Goal: Task Accomplishment & Management: Manage account settings

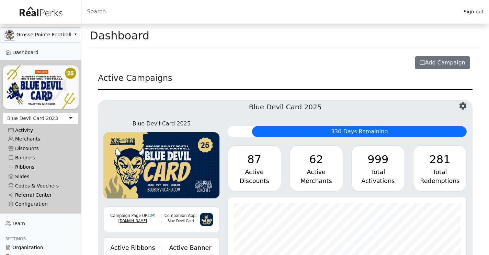
click at [59, 120] on div "Blue Devil Card 2023" at bounding box center [41, 119] width 76 height 12
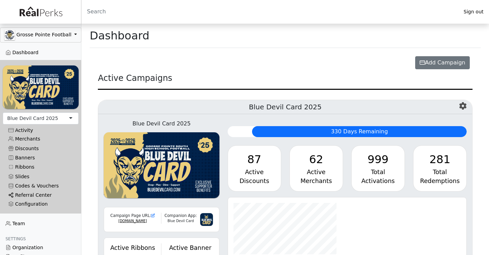
click at [30, 197] on link "Referral Center" at bounding box center [41, 195] width 76 height 9
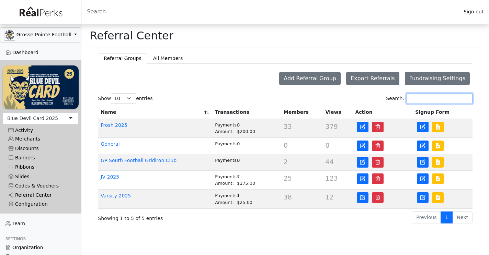
click at [409, 100] on input "Search:" at bounding box center [440, 98] width 66 height 11
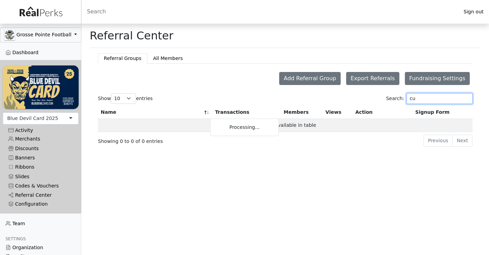
type input "c"
type input "w"
type input "c"
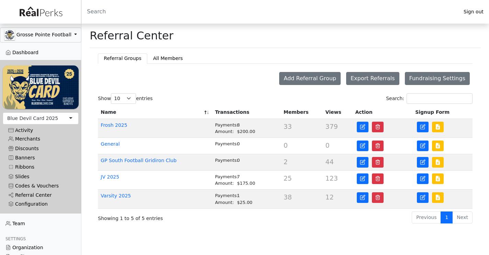
click at [247, 38] on div "Referral Center" at bounding box center [285, 36] width 391 height 24
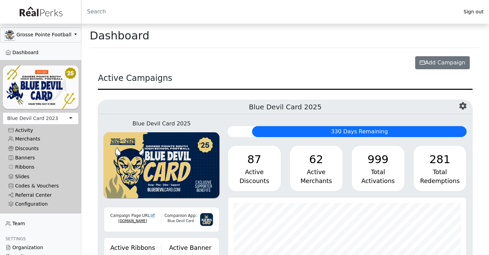
scroll to position [79, 239]
click at [61, 120] on div "Blue Devil Card 2023" at bounding box center [41, 119] width 76 height 12
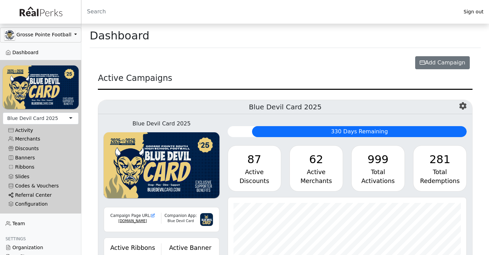
scroll to position [79, 239]
click at [31, 194] on link "Referral Center" at bounding box center [41, 195] width 76 height 9
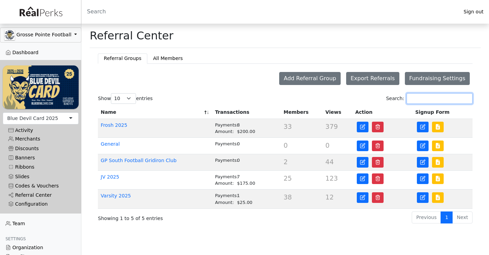
click input "Search:"
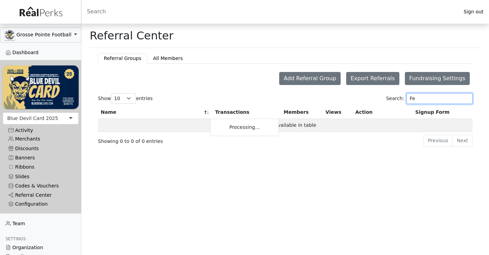
type input "F"
type input "f"
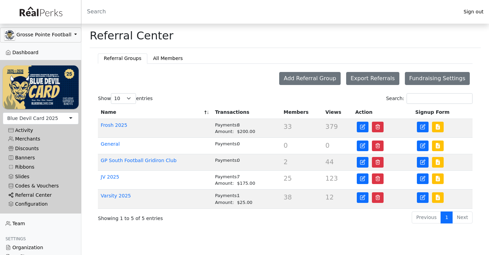
click link "Referral Center"
click at [113, 176] on link "JV 2025" at bounding box center [110, 176] width 19 height 5
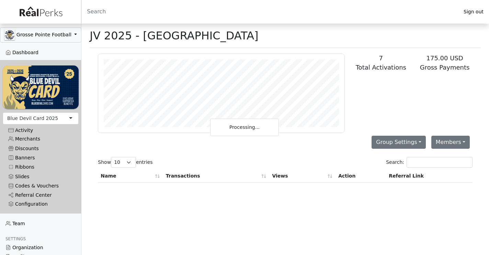
scroll to position [79, 246]
click at [422, 164] on input "Search:" at bounding box center [440, 162] width 66 height 11
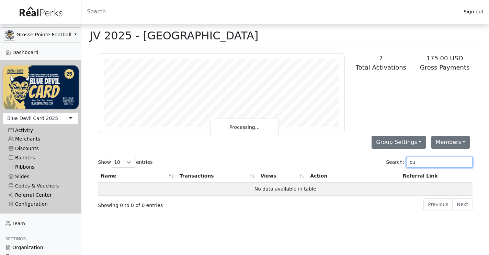
type input "c"
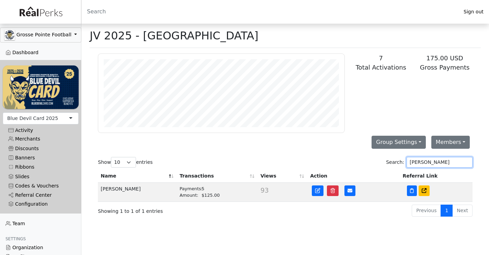
type input "Felix"
drag, startPoint x: 418, startPoint y: 174, endPoint x: 425, endPoint y: 191, distance: 17.9
click at [425, 191] on icon at bounding box center [424, 191] width 5 height 5
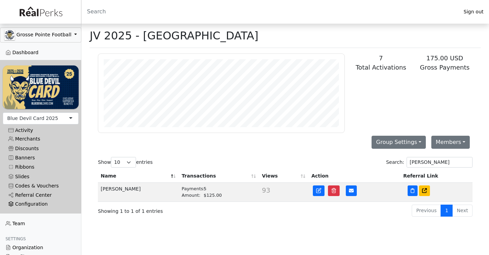
click at [28, 202] on div "Configuration" at bounding box center [40, 205] width 65 height 6
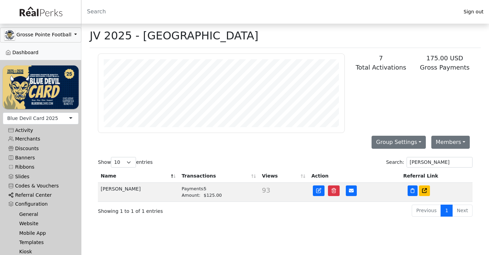
click at [28, 194] on link "Referral Center" at bounding box center [41, 195] width 76 height 9
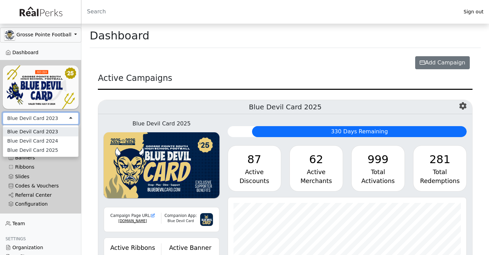
scroll to position [79, 239]
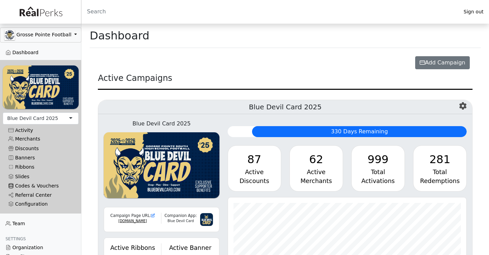
scroll to position [79, 239]
click at [44, 194] on link "Referral Center" at bounding box center [41, 195] width 76 height 9
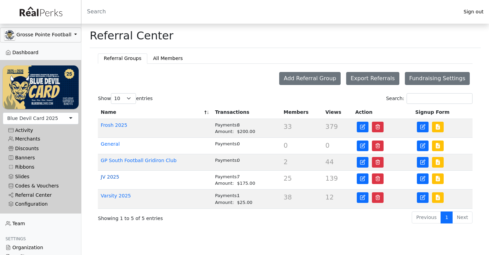
click at [115, 178] on link "JV 2025" at bounding box center [110, 176] width 19 height 5
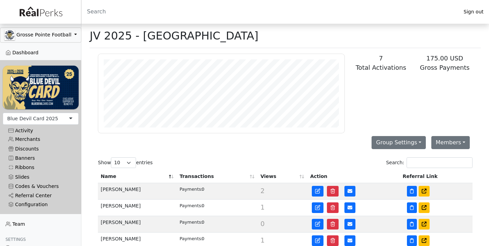
scroll to position [2, 0]
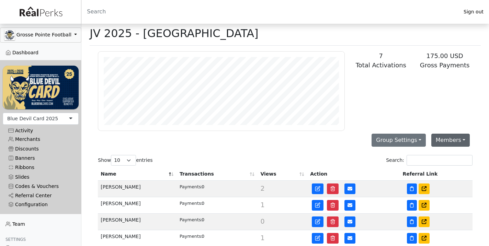
click at [438, 144] on button "Members" at bounding box center [450, 140] width 38 height 13
click at [439, 157] on link "Add Member" at bounding box center [459, 155] width 54 height 11
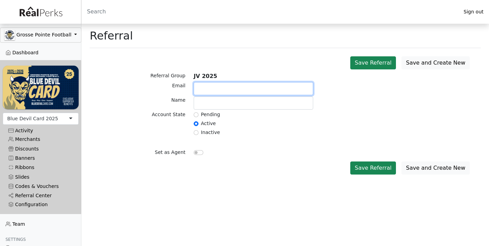
paste input "[EMAIL_ADDRESS][DOMAIN_NAME]"
type input "[EMAIL_ADDRESS][DOMAIN_NAME]"
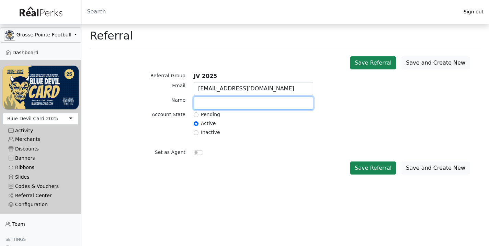
click at [253, 108] on input "text" at bounding box center [254, 102] width 120 height 13
type input "[PERSON_NAME]"
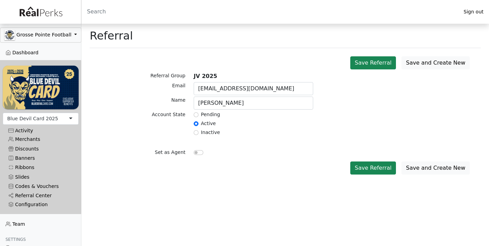
click at [248, 140] on div "Set as Agent" at bounding box center [285, 148] width 383 height 21
click at [383, 66] on button "Save Referral" at bounding box center [373, 62] width 46 height 13
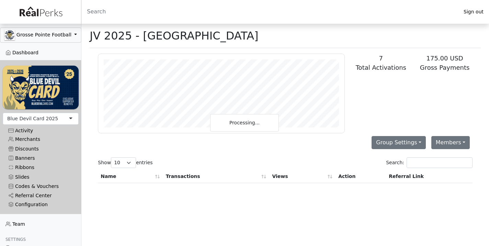
scroll to position [79, 246]
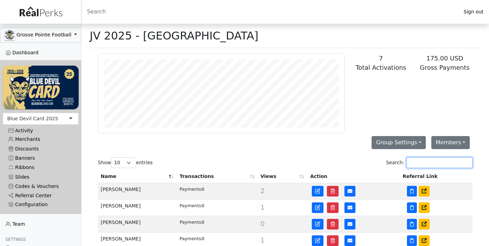
click at [422, 158] on input "Search:" at bounding box center [440, 162] width 66 height 11
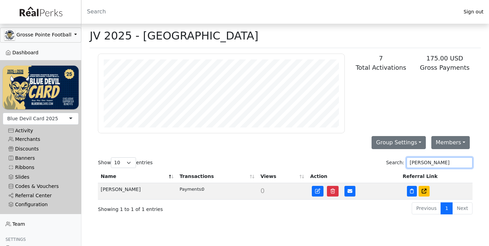
type input "Cullen"
drag, startPoint x: 422, startPoint y: 158, endPoint x: 351, endPoint y: 192, distance: 78.8
click at [351, 192] on icon at bounding box center [350, 191] width 5 height 4
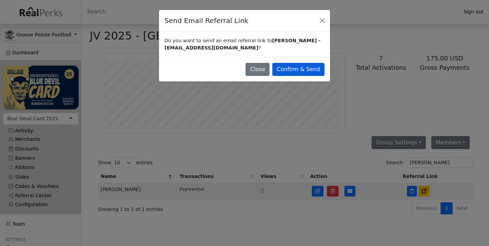
click at [299, 69] on button "Confirm & Send" at bounding box center [298, 69] width 52 height 13
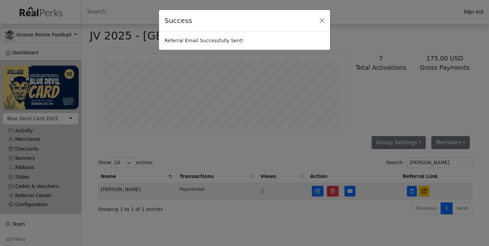
click at [425, 193] on div "Success Referral Email Successfully Sent!" at bounding box center [244, 123] width 489 height 246
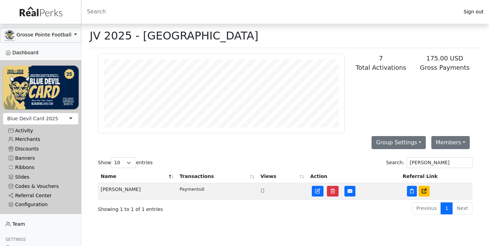
click at [425, 193] on icon at bounding box center [424, 191] width 5 height 5
click at [37, 194] on link "Referral Center" at bounding box center [41, 195] width 76 height 9
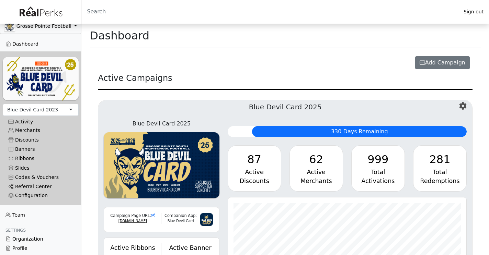
scroll to position [11, 0]
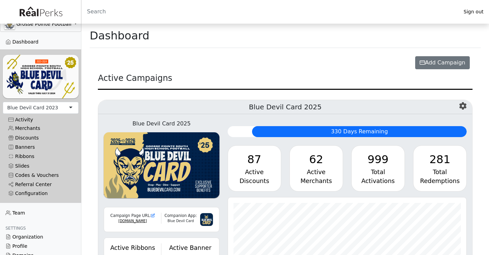
click at [54, 108] on div "Blue Devil Card 2023" at bounding box center [32, 107] width 51 height 7
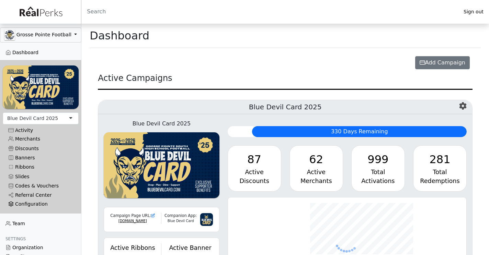
scroll to position [79, 239]
click at [40, 194] on link "Referral Center" at bounding box center [41, 195] width 76 height 9
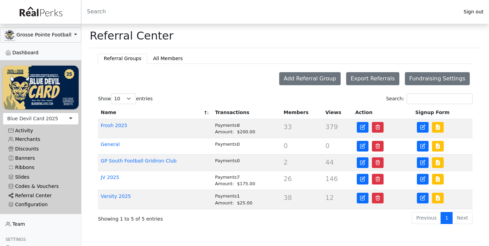
click at [46, 194] on link "Referral Center" at bounding box center [41, 195] width 76 height 9
click at [116, 146] on link "General" at bounding box center [110, 143] width 19 height 5
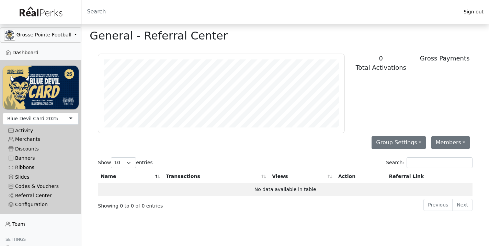
scroll to position [79, 246]
click at [32, 202] on div "Configuration" at bounding box center [40, 205] width 65 height 6
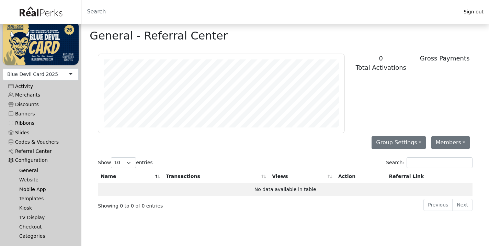
scroll to position [52, 0]
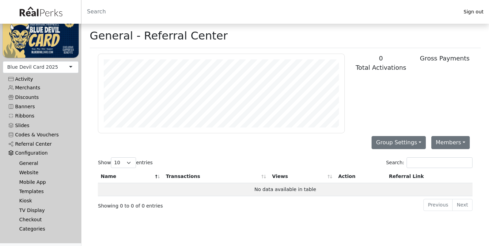
click at [36, 189] on link "Templates" at bounding box center [43, 191] width 59 height 9
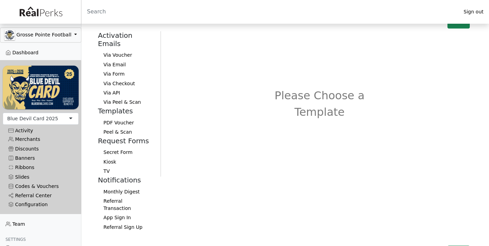
scroll to position [41, 0]
click at [127, 197] on button "Referral Transaction" at bounding box center [126, 205] width 57 height 16
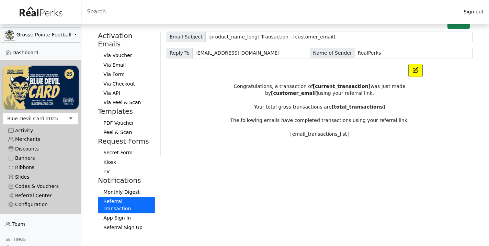
click at [263, 87] on p "Congratulations, a transaction of [current_transaction] was just made by [custo…" at bounding box center [320, 90] width 196 height 14
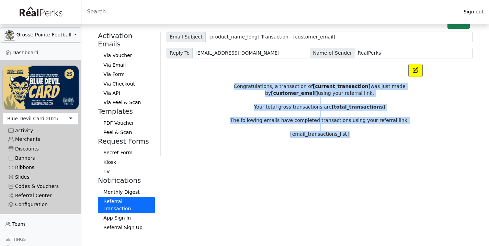
drag, startPoint x: 263, startPoint y: 87, endPoint x: 267, endPoint y: 130, distance: 44.1
click at [267, 130] on td "Congratulations, a transaction of [current_transaction] was just made by [custo…" at bounding box center [320, 110] width 206 height 92
copy td "Congratulations, a transaction of [current_transaction] was just made by [custo…"
click at [31, 194] on link "Referral Center" at bounding box center [41, 195] width 76 height 9
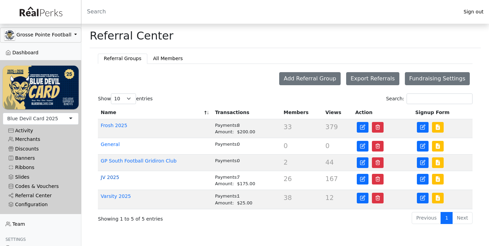
click at [110, 177] on link "JV 2025" at bounding box center [110, 176] width 19 height 5
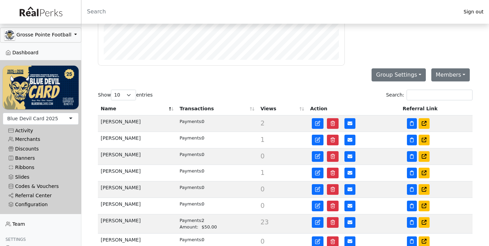
scroll to position [85, 0]
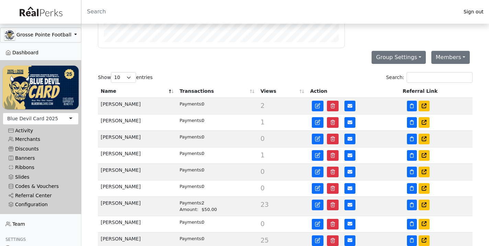
click at [184, 208] on div "Amount:" at bounding box center [191, 209] width 22 height 7
click at [127, 200] on td "[PERSON_NAME]" at bounding box center [137, 206] width 79 height 19
click at [185, 215] on td "Payments: 2 Amount: $50.00" at bounding box center [217, 206] width 81 height 19
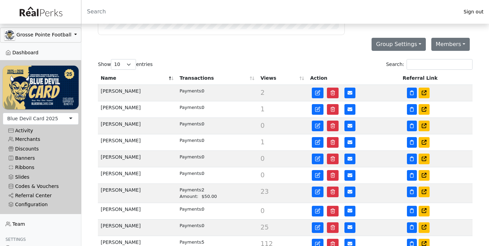
drag, startPoint x: 411, startPoint y: 193, endPoint x: 398, endPoint y: 197, distance: 13.6
click at [398, 197] on tr "[PERSON_NAME] Payments: 2 Amount: $50.00 23" at bounding box center [285, 193] width 375 height 19
click at [41, 196] on link "Referral Center" at bounding box center [41, 195] width 76 height 9
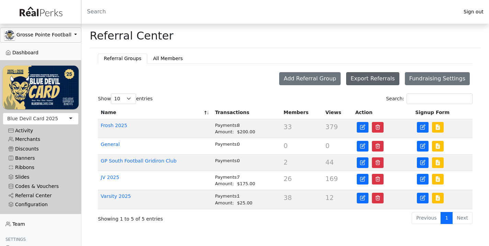
click at [372, 79] on button "Export Referrals" at bounding box center [372, 78] width 53 height 13
click at [113, 176] on link "JV 2025" at bounding box center [110, 176] width 19 height 5
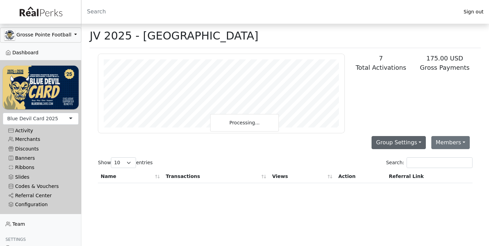
scroll to position [79, 246]
click at [422, 166] on input "Search:" at bounding box center [440, 162] width 66 height 11
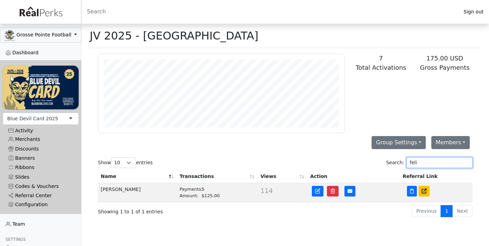
type input "feli"
click at [204, 193] on div "Payments: 5 Amount: $125.00" at bounding box center [218, 192] width 76 height 13
click at [132, 189] on td "[PERSON_NAME]" at bounding box center [137, 192] width 79 height 19
click at [130, 191] on td "[PERSON_NAME]" at bounding box center [137, 192] width 79 height 19
click at [33, 141] on link "Merchants" at bounding box center [41, 139] width 76 height 9
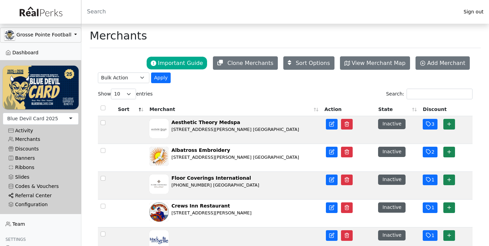
click at [36, 195] on link "Referral Center" at bounding box center [41, 195] width 76 height 9
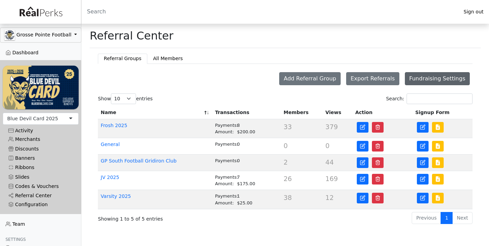
click at [424, 77] on button "Fundraising Settings" at bounding box center [437, 78] width 65 height 13
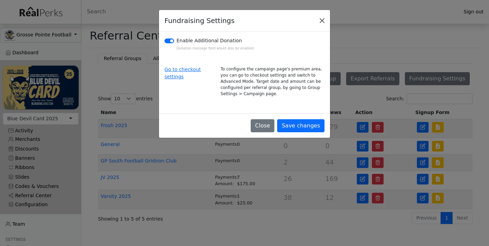
click at [324, 20] on button "Close" at bounding box center [322, 20] width 10 height 10
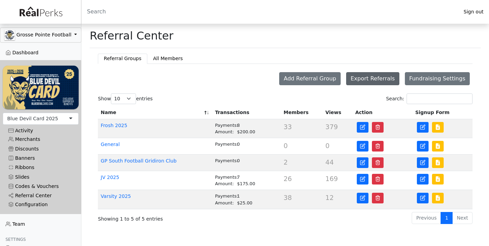
click at [379, 79] on button "Export Referrals" at bounding box center [372, 78] width 53 height 13
